Goal: Information Seeking & Learning: Learn about a topic

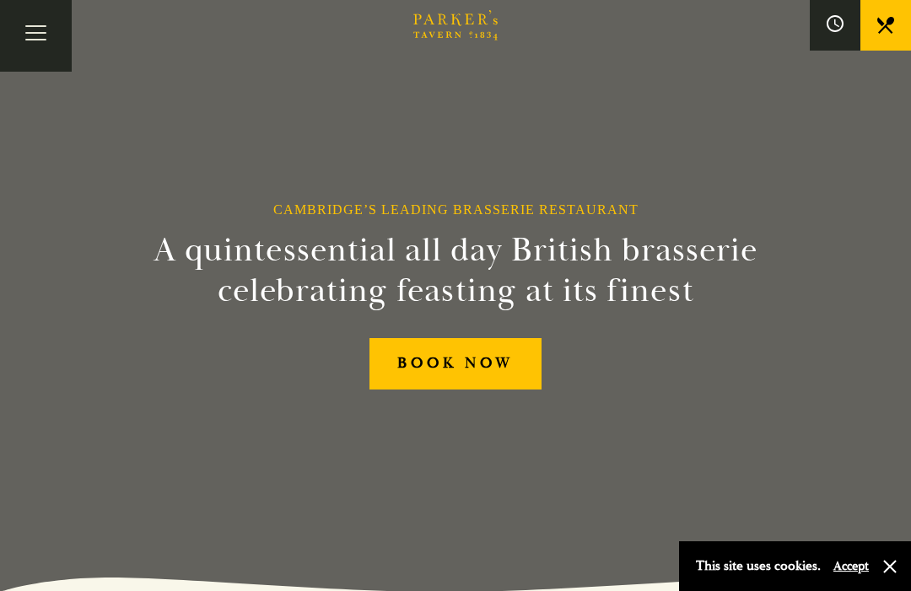
click at [897, 560] on button "button" at bounding box center [890, 566] width 17 height 17
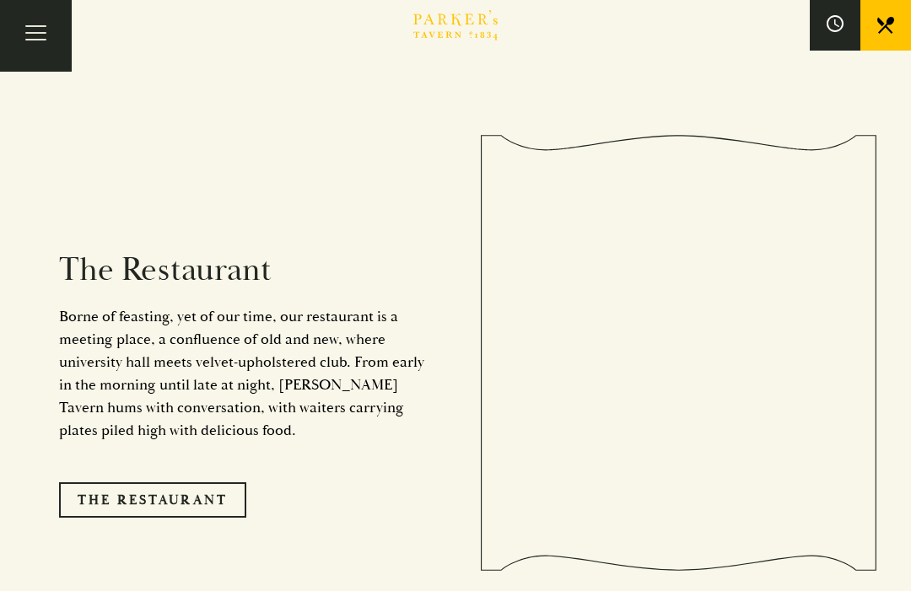
scroll to position [1236, 0]
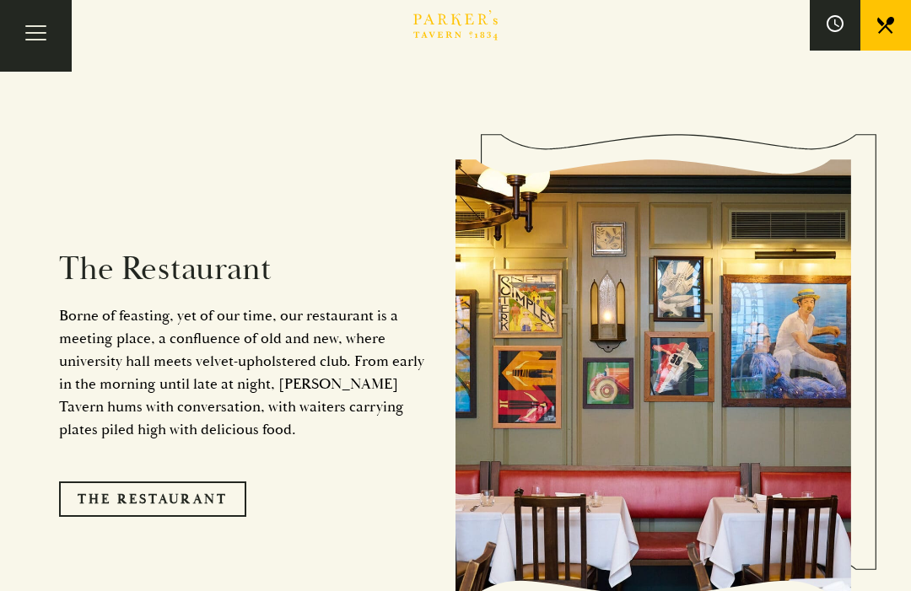
click at [195, 514] on link "The Restaurant" at bounding box center [152, 499] width 187 height 35
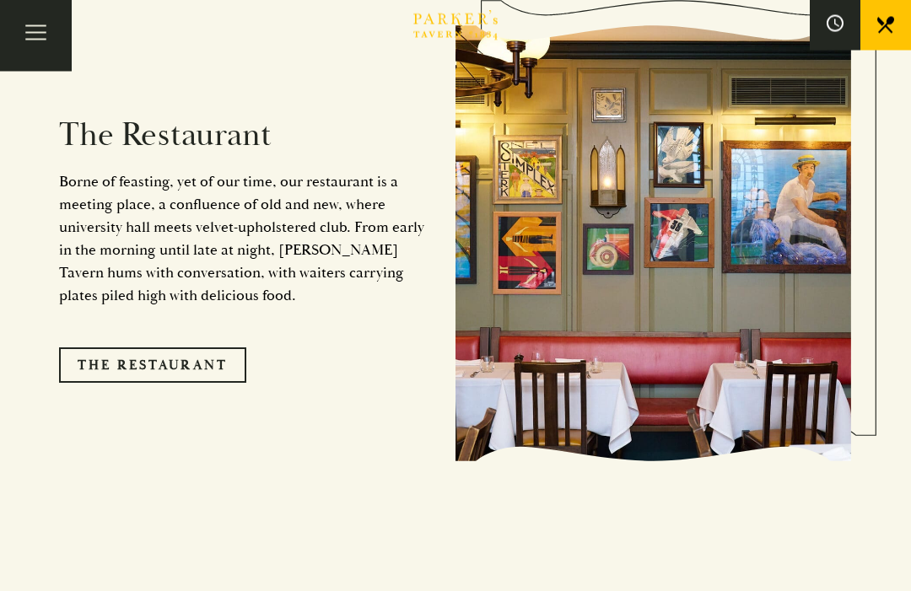
scroll to position [1383, 0]
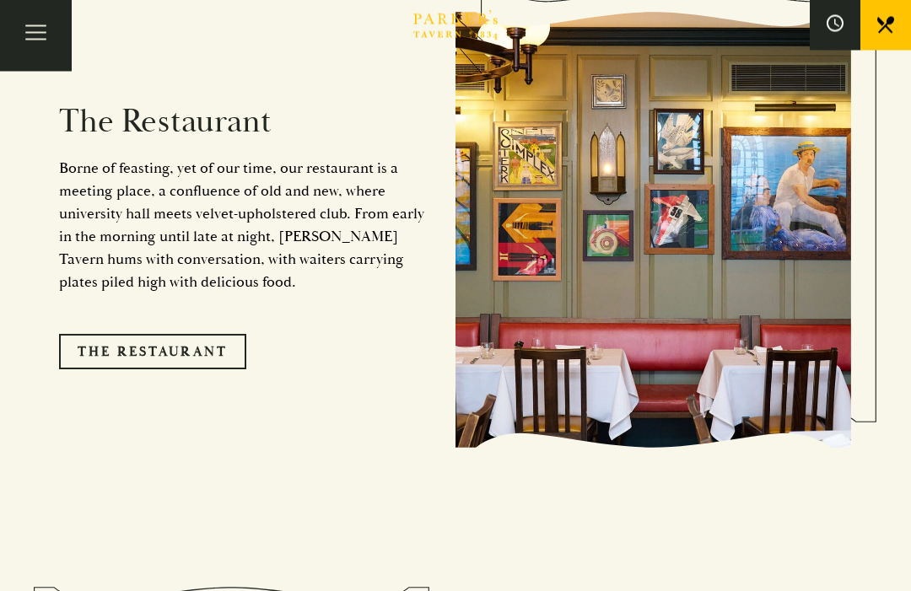
click at [174, 363] on link "The Restaurant" at bounding box center [152, 352] width 187 height 35
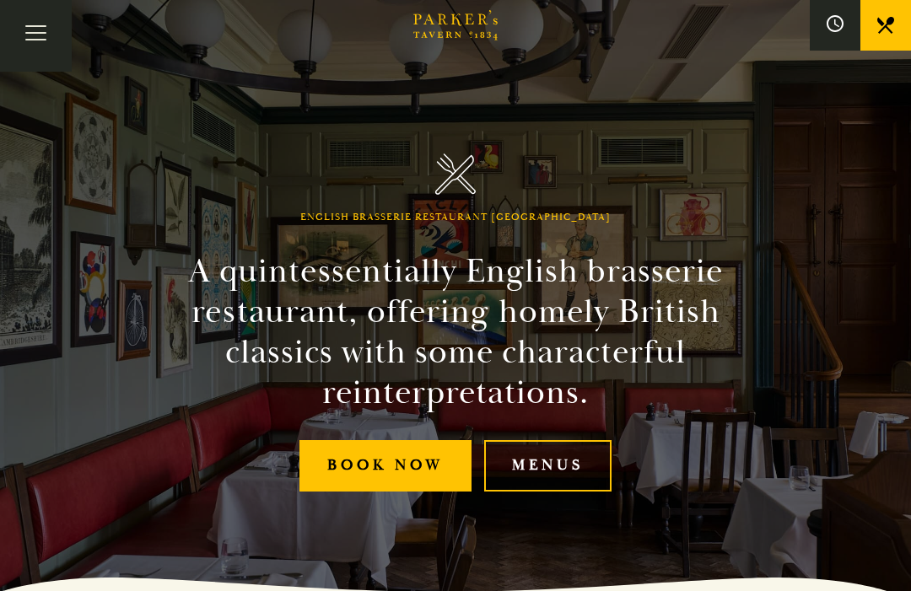
scroll to position [55, 0]
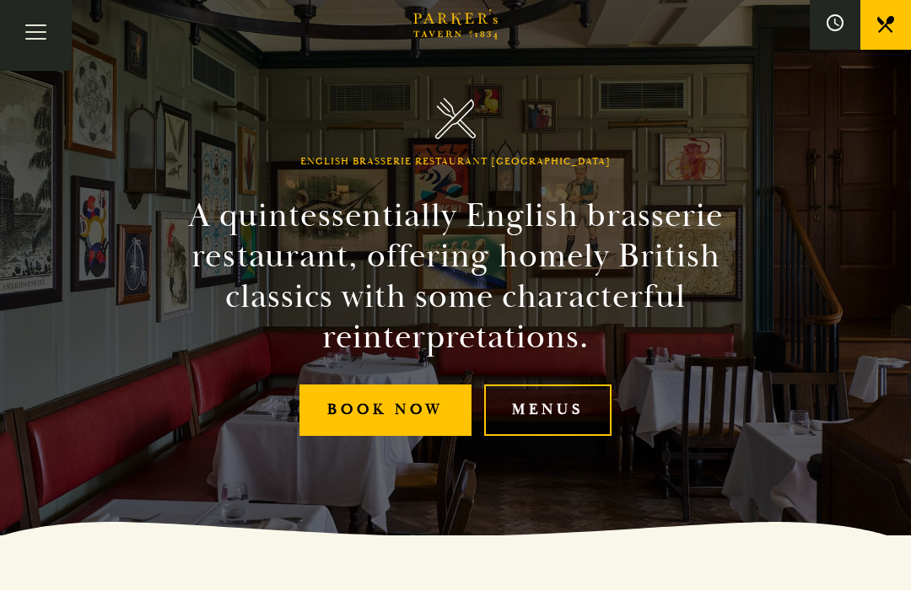
click at [547, 437] on link "Menus" at bounding box center [547, 411] width 127 height 51
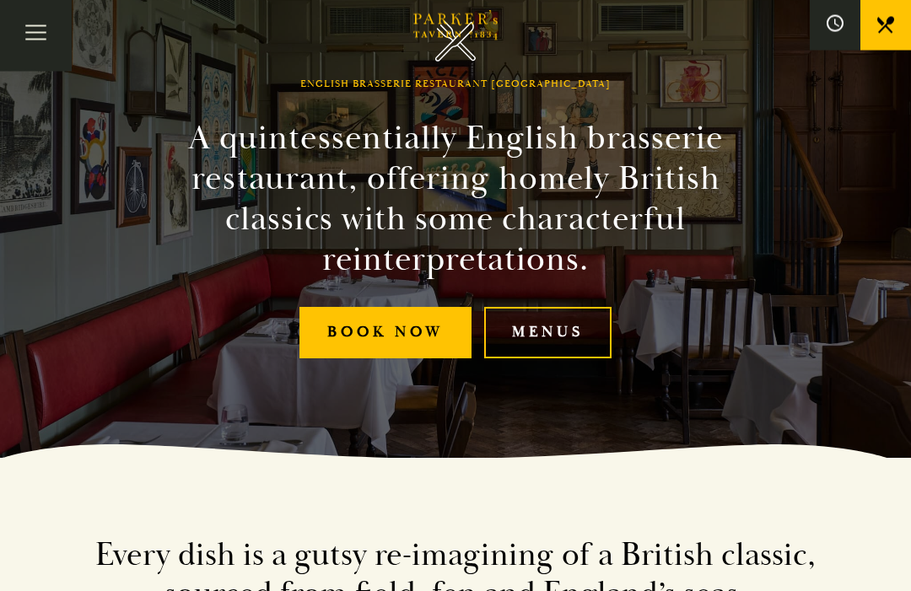
scroll to position [135, 0]
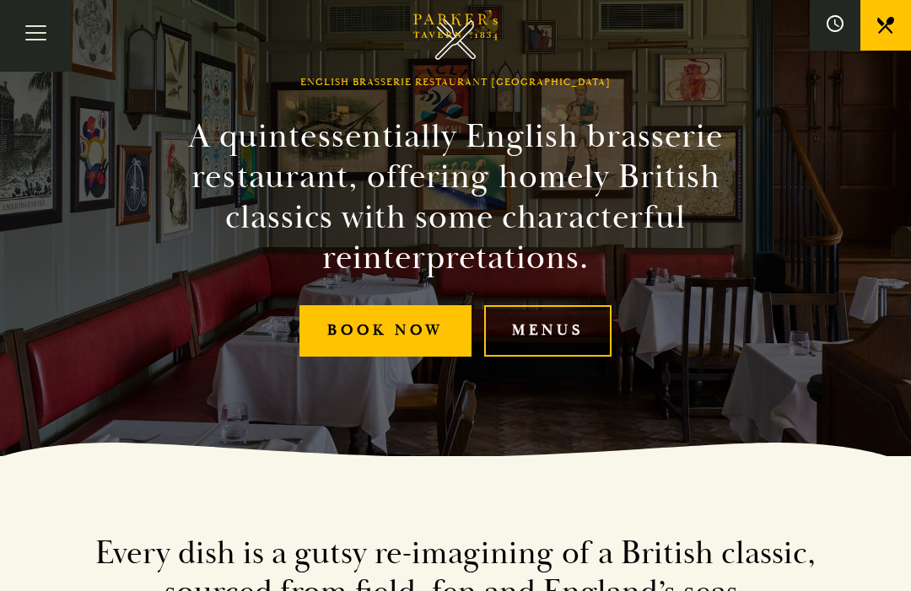
click at [553, 350] on link "Menus" at bounding box center [547, 330] width 127 height 51
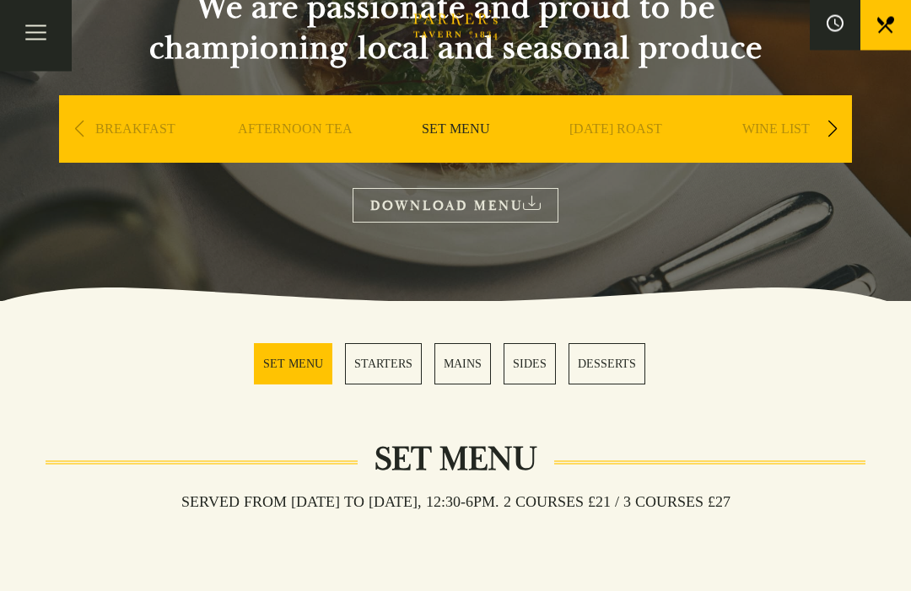
scroll to position [205, 0]
click at [467, 368] on link "MAINS" at bounding box center [462, 363] width 57 height 41
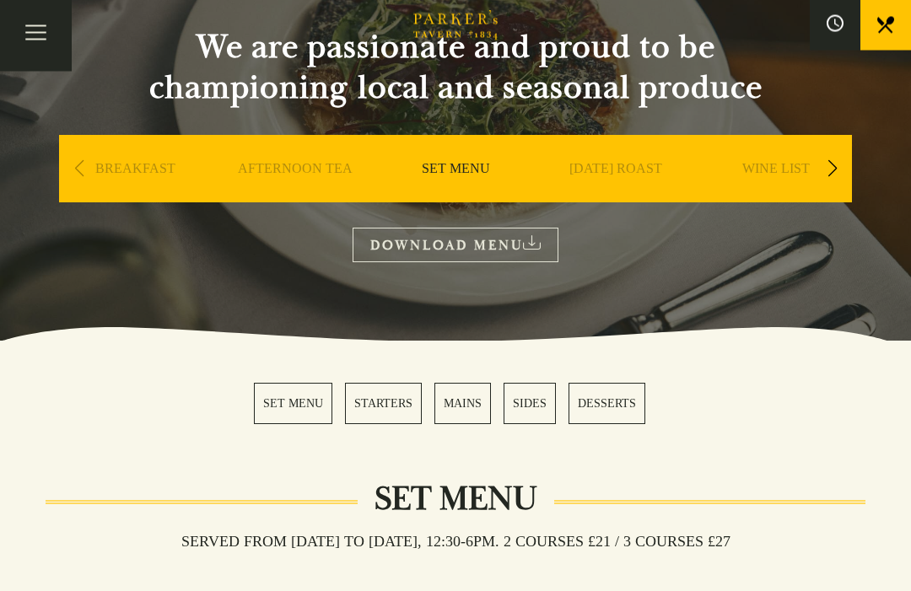
scroll to position [160, 0]
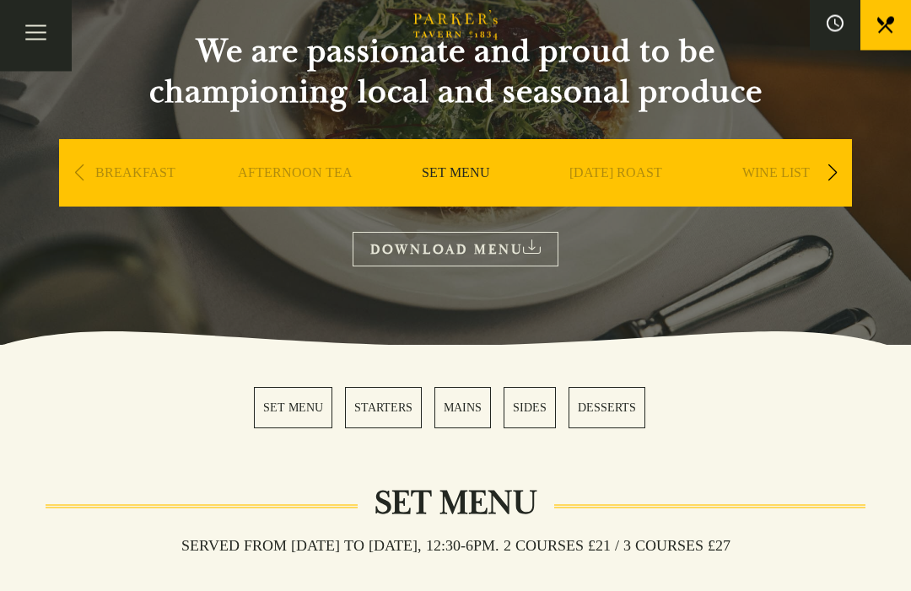
click at [778, 174] on link "WINE LIST" at bounding box center [775, 198] width 67 height 67
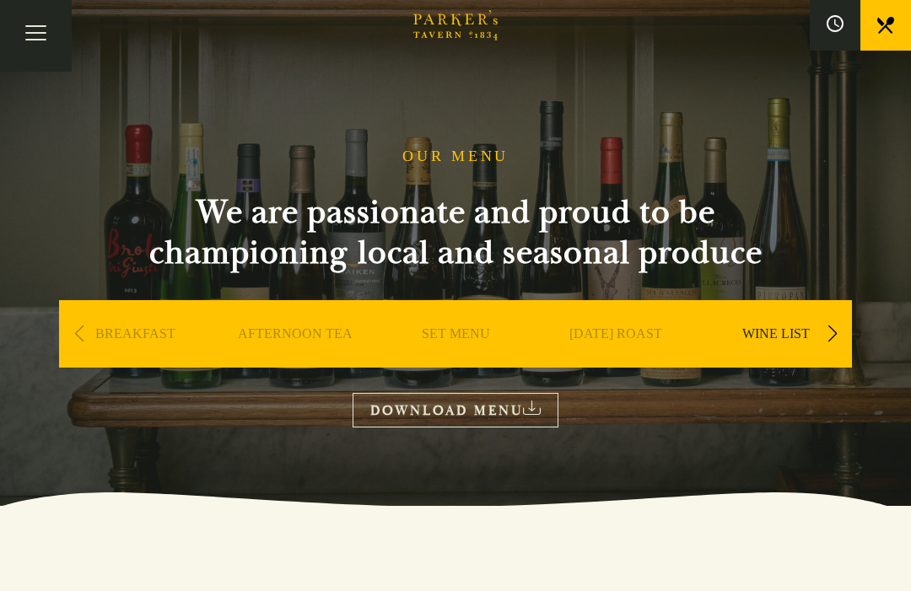
click at [523, 440] on section "OUR MENU We are passionate and proud to be championing local and seasonal produ…" at bounding box center [455, 253] width 911 height 506
click at [456, 416] on link "DOWNLOAD MENU" at bounding box center [456, 410] width 206 height 35
click at [453, 148] on h1 "OUR MENU" at bounding box center [455, 157] width 106 height 19
click at [481, 148] on div "OUR MENU We are passionate and proud to be championing local and seasonal produ…" at bounding box center [456, 288] width 844 height 281
click at [42, 35] on button "Toggle navigation" at bounding box center [36, 36] width 72 height 72
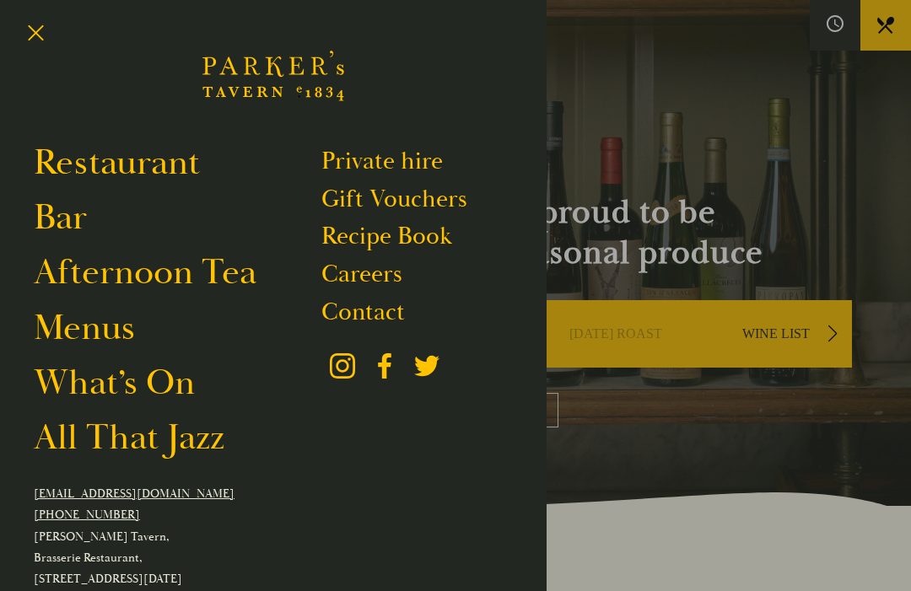
click at [95, 337] on link "Menus" at bounding box center [84, 328] width 101 height 46
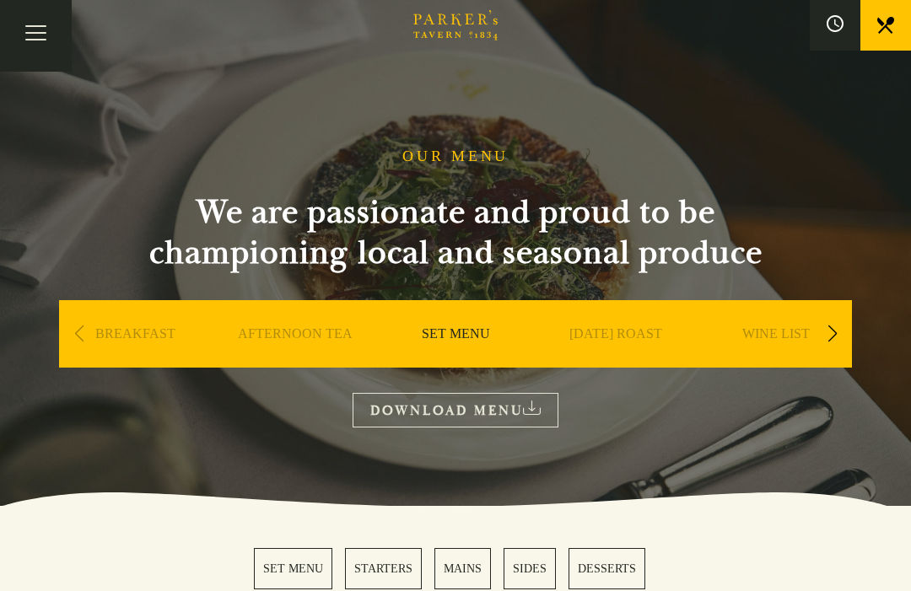
click at [439, 409] on link "DOWNLOAD MENU" at bounding box center [456, 410] width 206 height 35
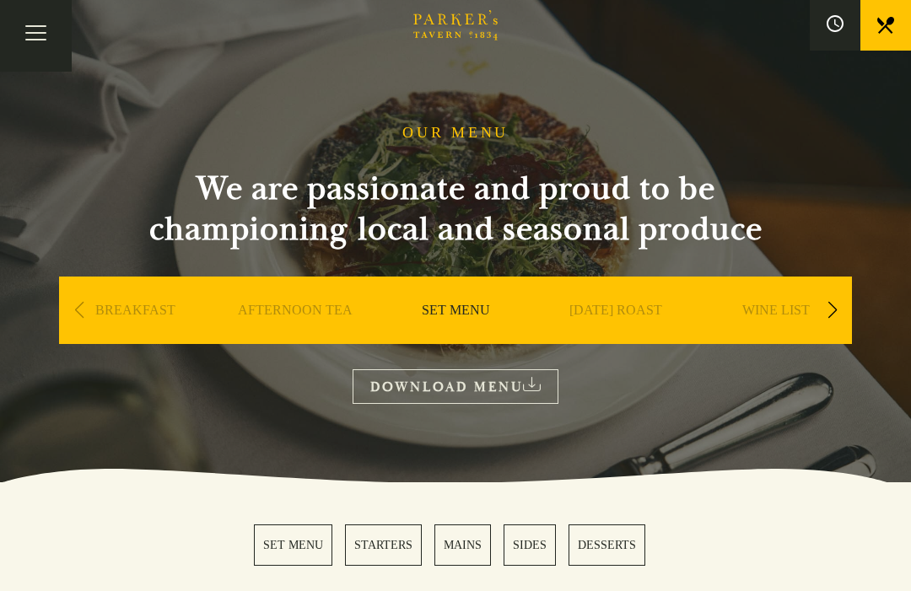
scroll to position [32, 0]
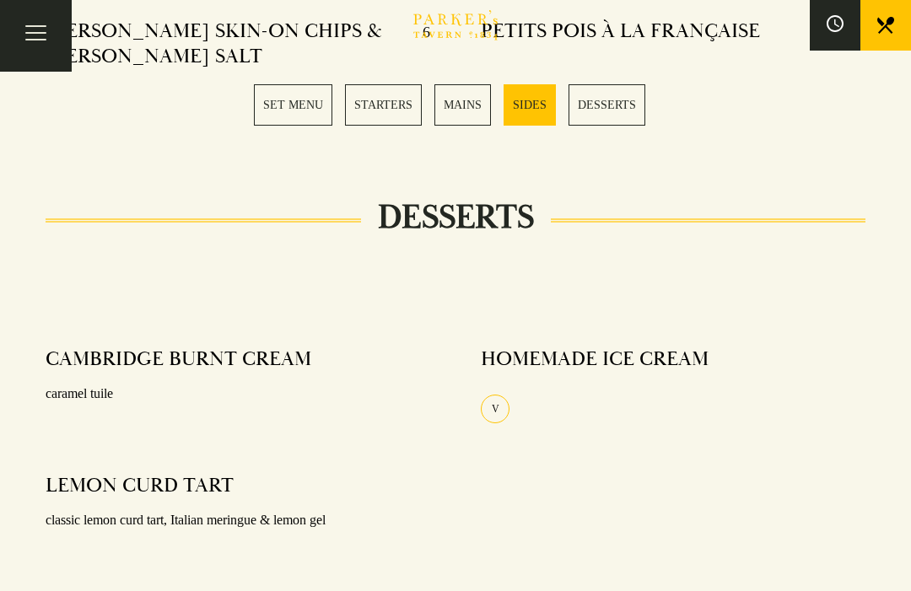
scroll to position [1982, 0]
click at [470, 107] on link "MAINS" at bounding box center [462, 104] width 57 height 41
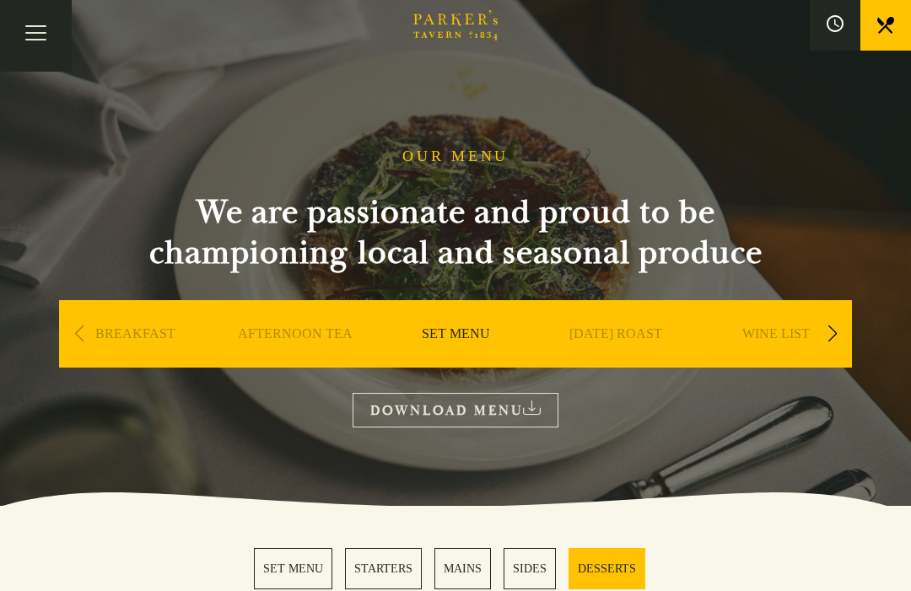
scroll to position [1982, 0]
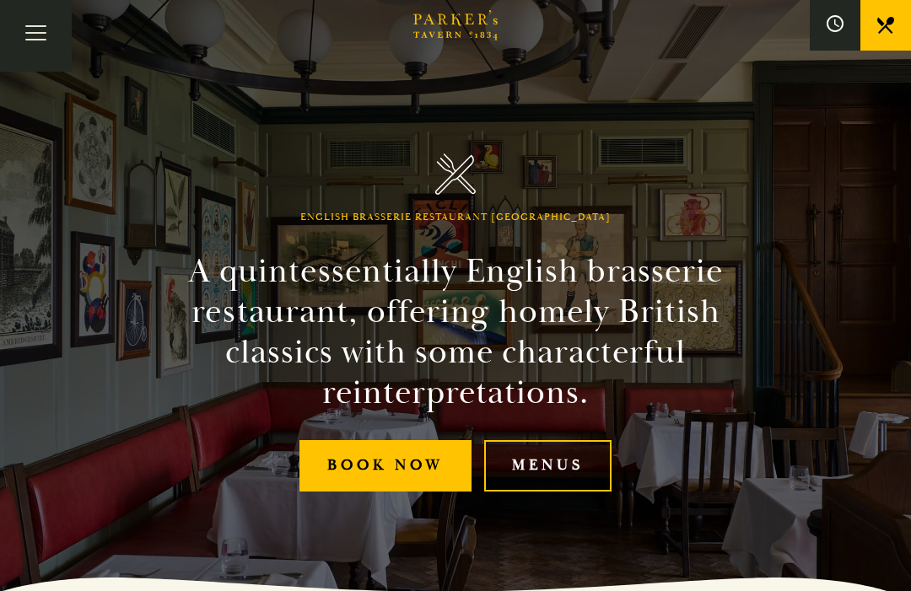
click at [547, 487] on link "Menus" at bounding box center [547, 465] width 127 height 51
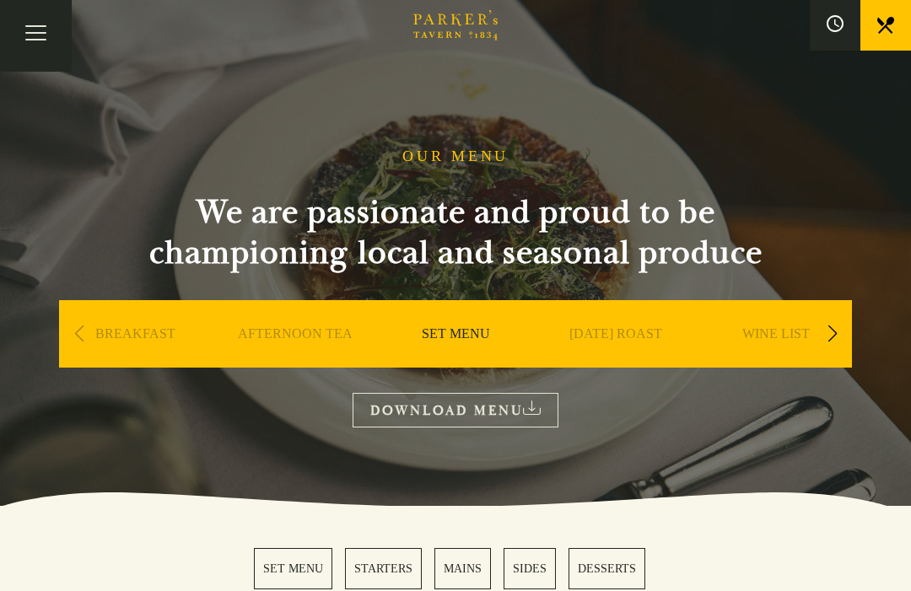
click at [801, 540] on section "SET MENU STARTERS MAINS SIDES DESSERTS" at bounding box center [455, 569] width 911 height 126
click at [839, 333] on div "Next slide" at bounding box center [832, 334] width 23 height 37
click at [789, 333] on link "A LA CARTE" at bounding box center [776, 359] width 78 height 67
